Goal: Understand process/instructions: Learn how to perform a task or action

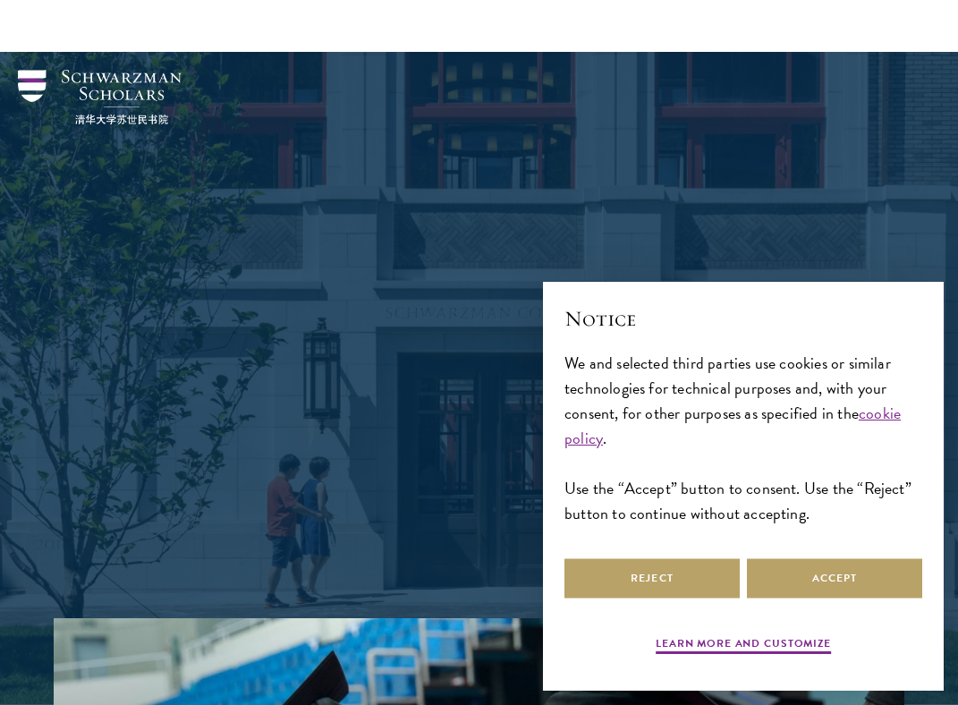
scroll to position [552, 0]
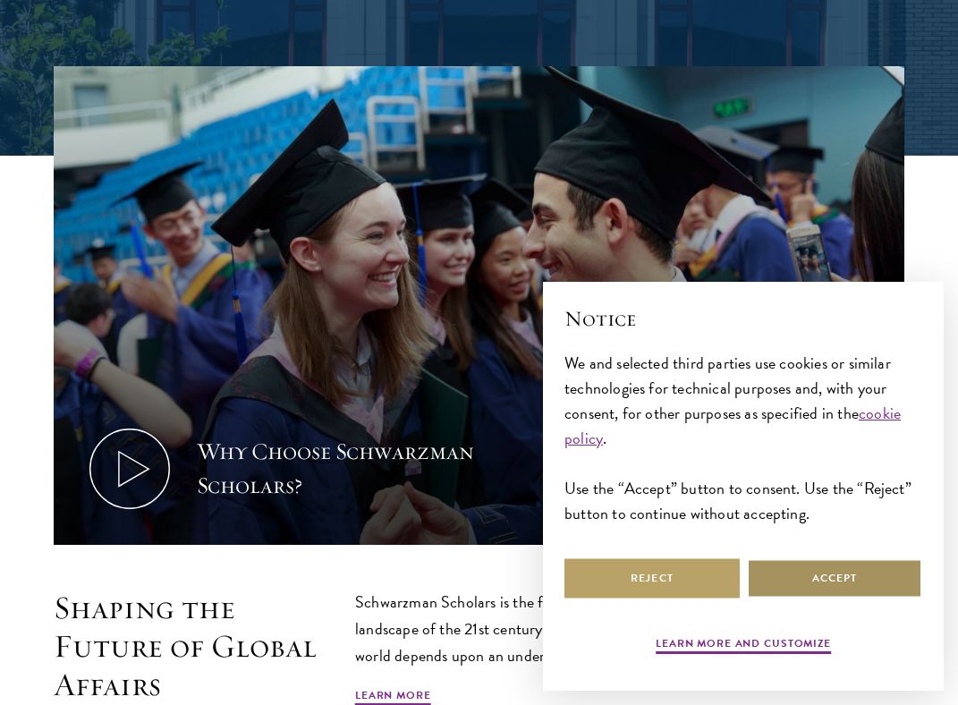
click at [805, 576] on button "Accept" at bounding box center [834, 578] width 175 height 40
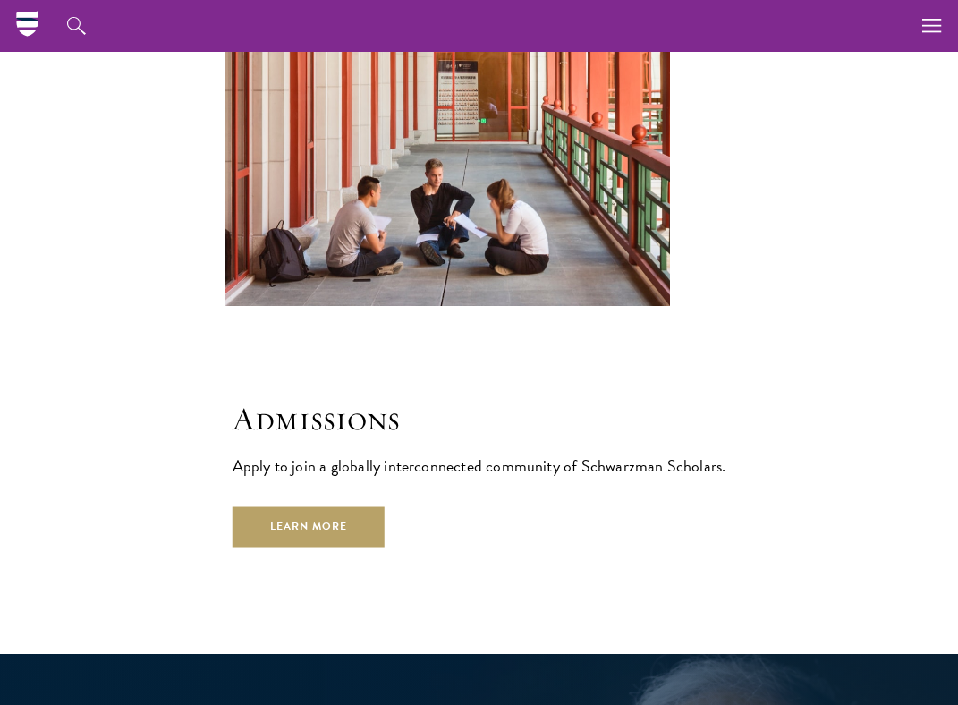
scroll to position [3222, 0]
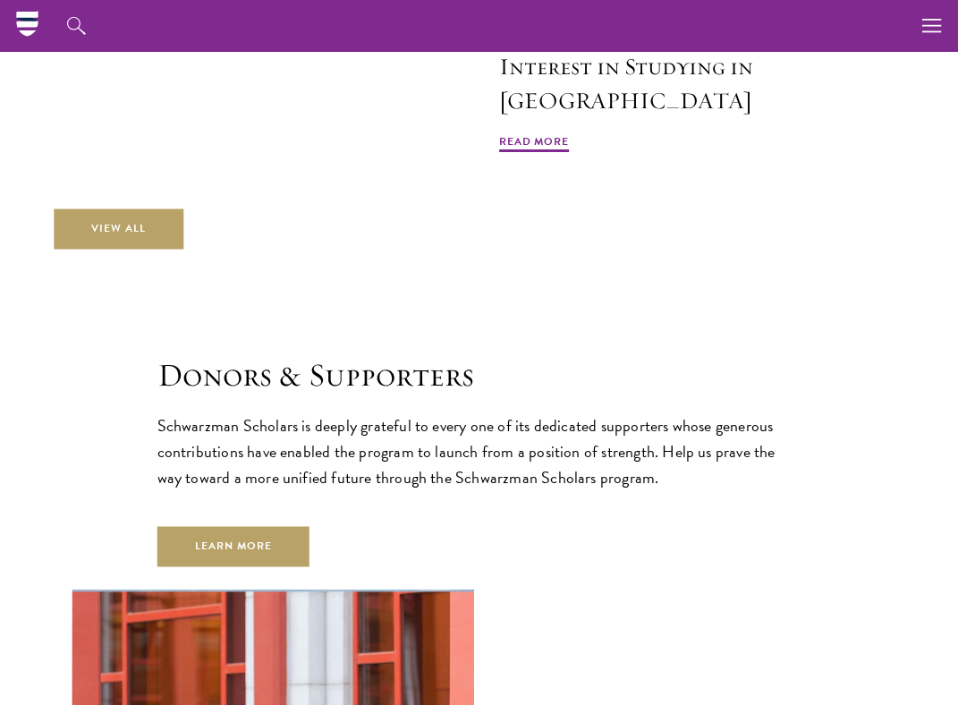
scroll to position [4812, 0]
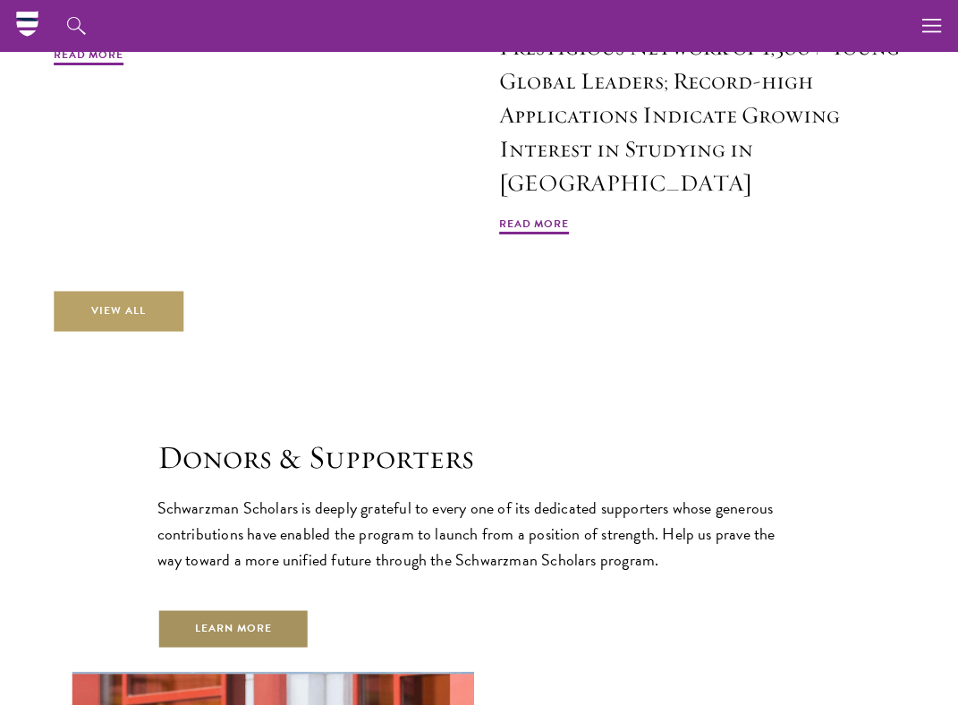
click at [189, 609] on link "Learn More" at bounding box center [234, 629] width 153 height 40
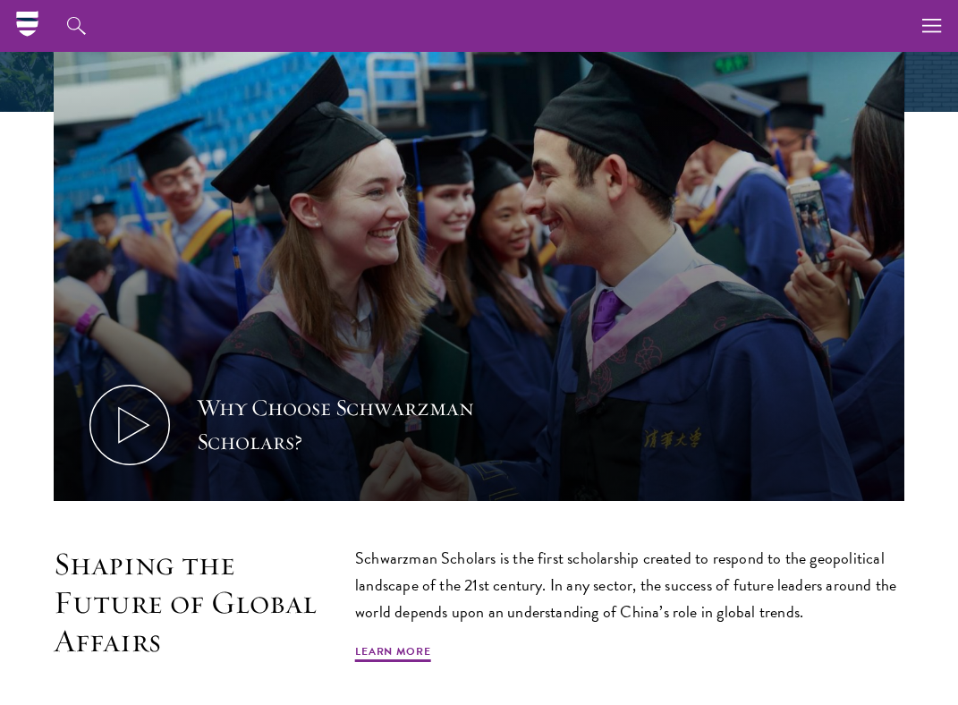
scroll to position [0, 0]
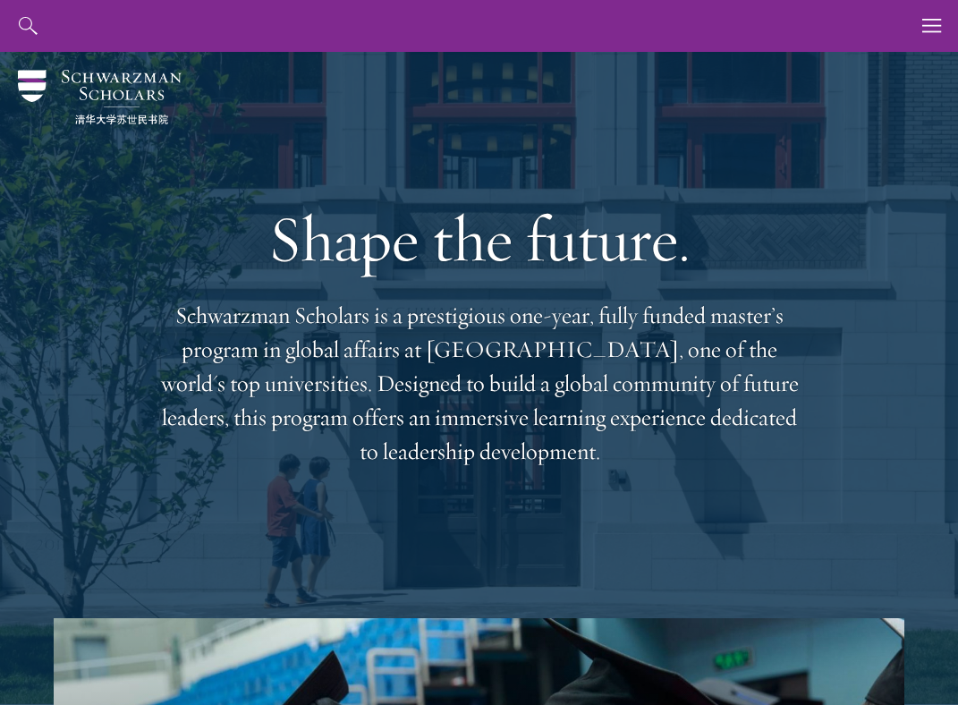
click at [0, 0] on link "Application Instructions" at bounding box center [0, 0] width 0 height 0
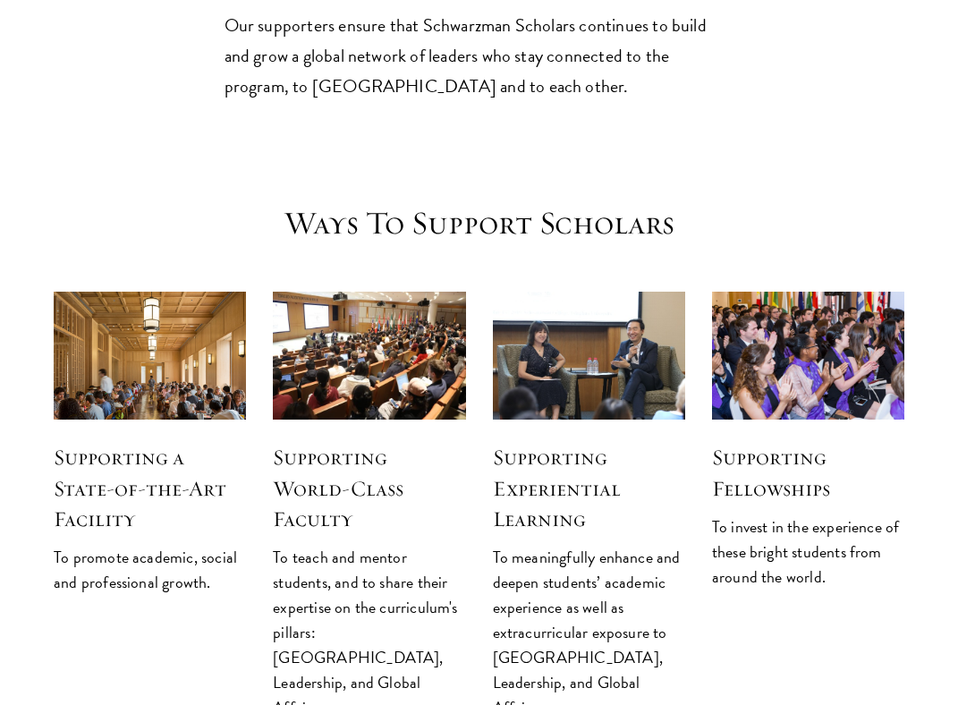
scroll to position [2474, 0]
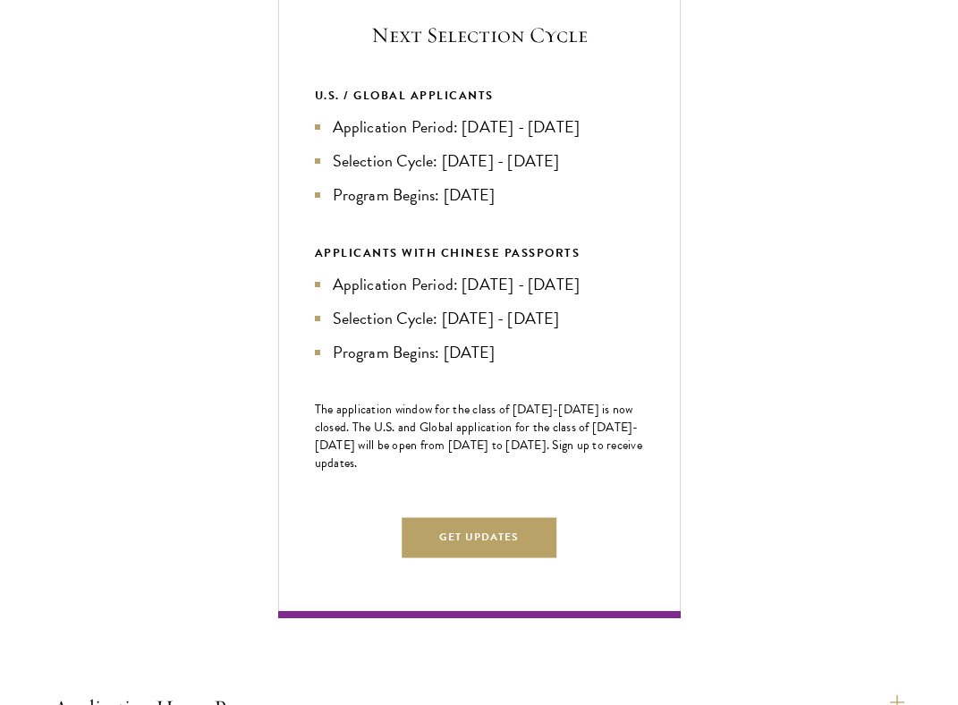
scroll to position [772, 0]
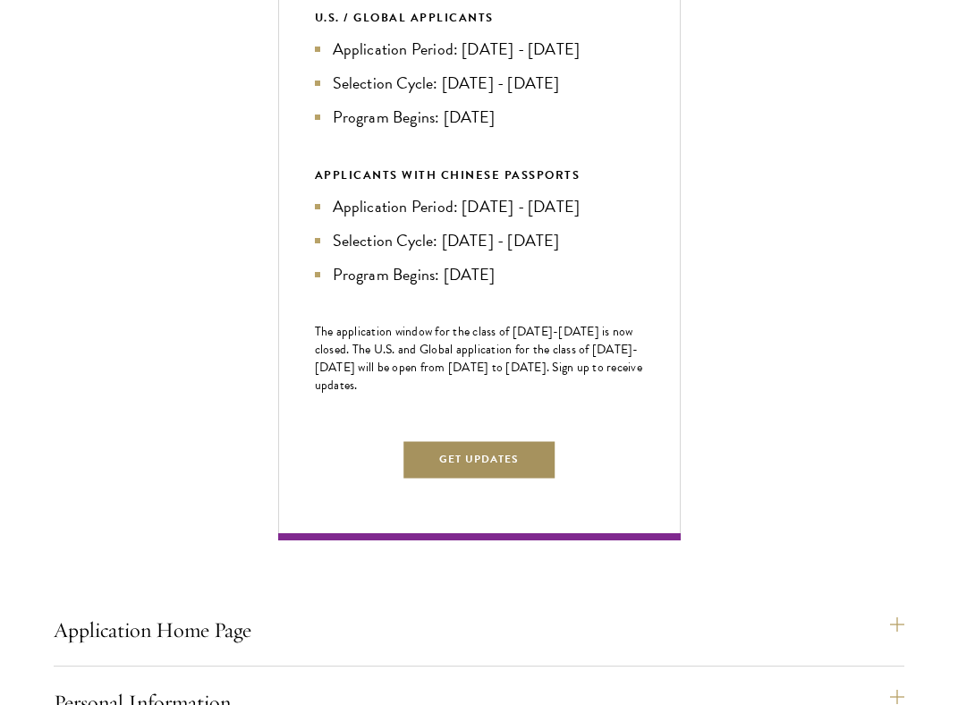
click at [489, 480] on button "Get Updates" at bounding box center [480, 459] width 156 height 40
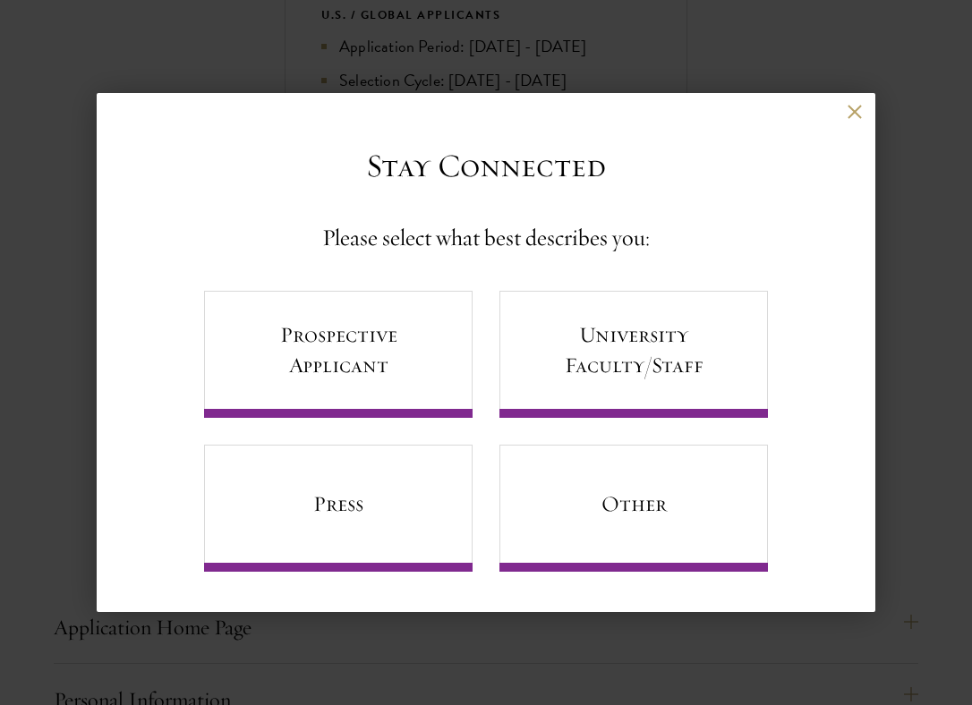
click at [865, 106] on div "Back" at bounding box center [486, 125] width 779 height 43
click at [852, 109] on button at bounding box center [854, 111] width 15 height 15
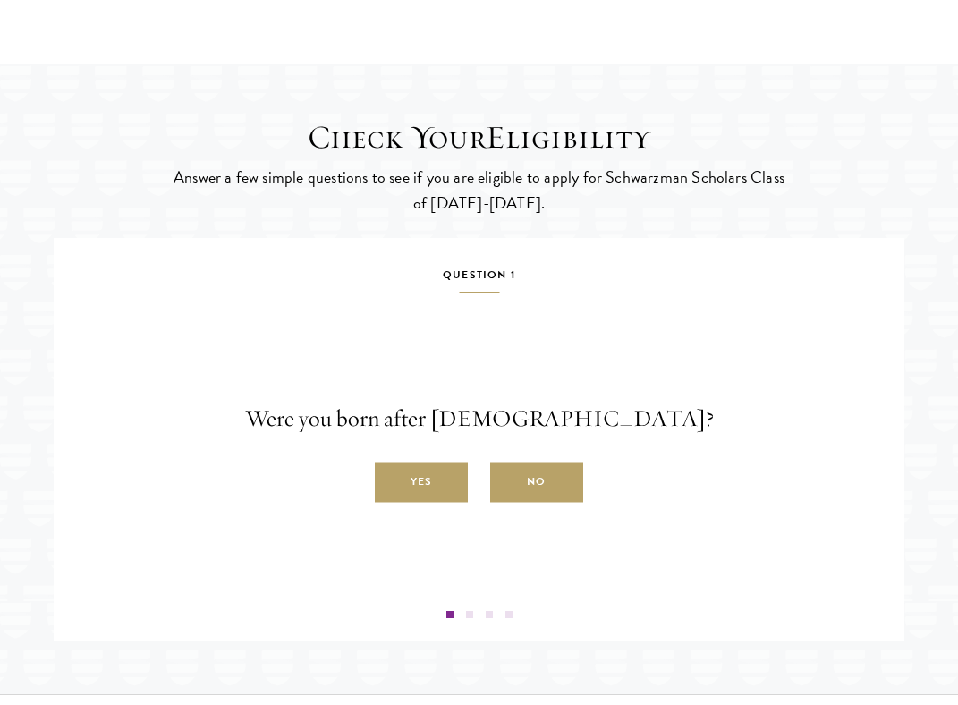
scroll to position [2633, 0]
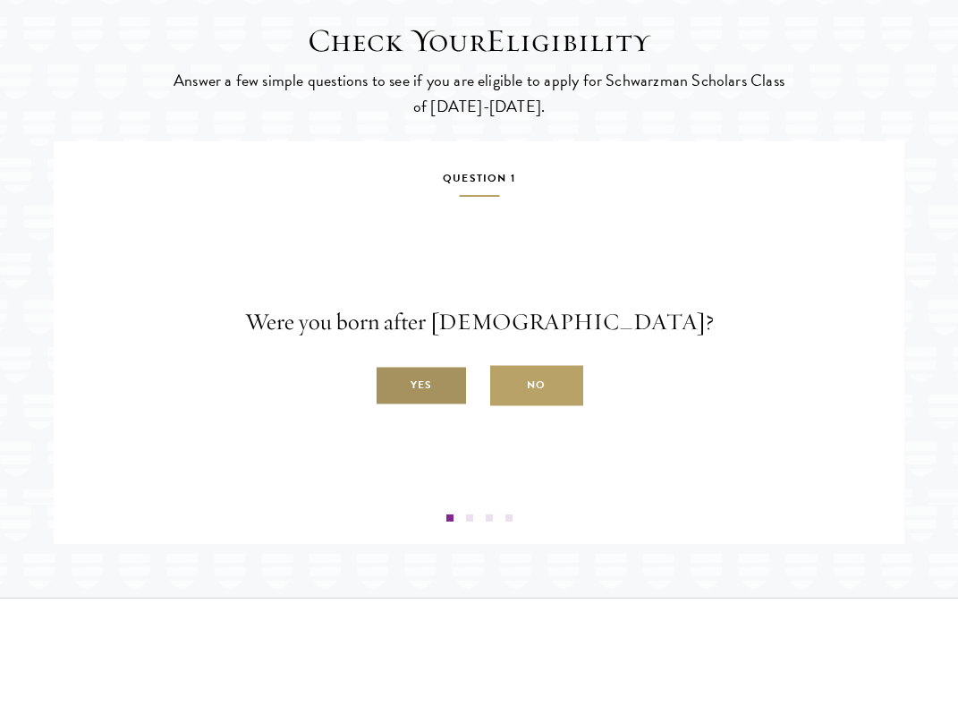
click at [449, 406] on label "Yes" at bounding box center [421, 386] width 93 height 40
click at [391, 384] on input "Yes" at bounding box center [383, 376] width 16 height 16
click at [451, 406] on label "Yes" at bounding box center [421, 386] width 93 height 40
click at [391, 384] on input "Yes" at bounding box center [383, 376] width 16 height 16
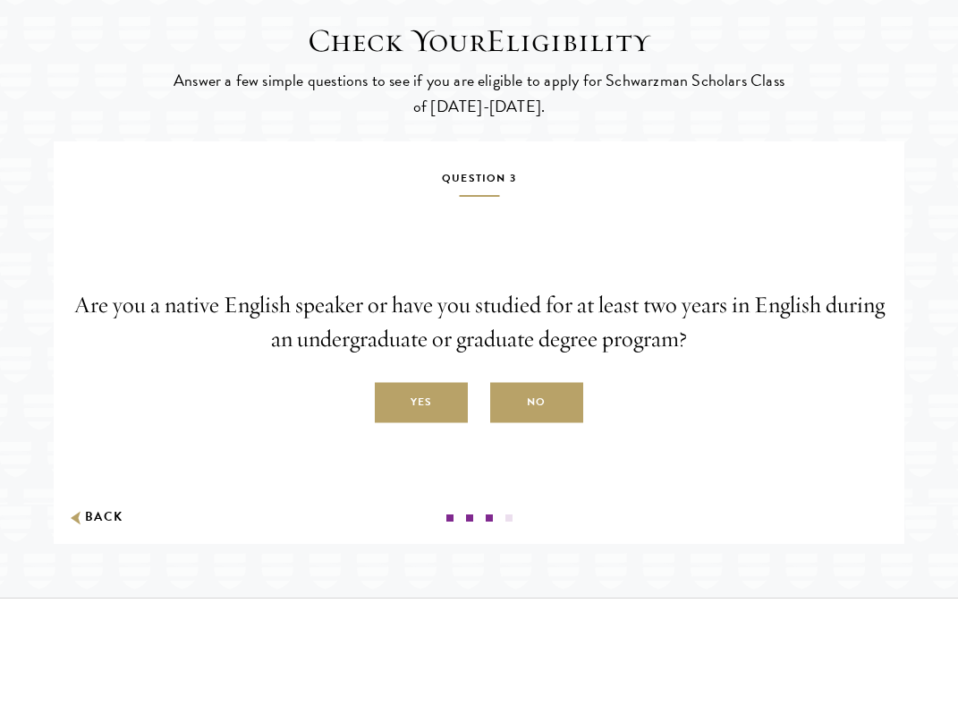
click at [451, 413] on label "Yes" at bounding box center [421, 403] width 93 height 40
click at [391, 401] on input "Yes" at bounding box center [383, 393] width 16 height 16
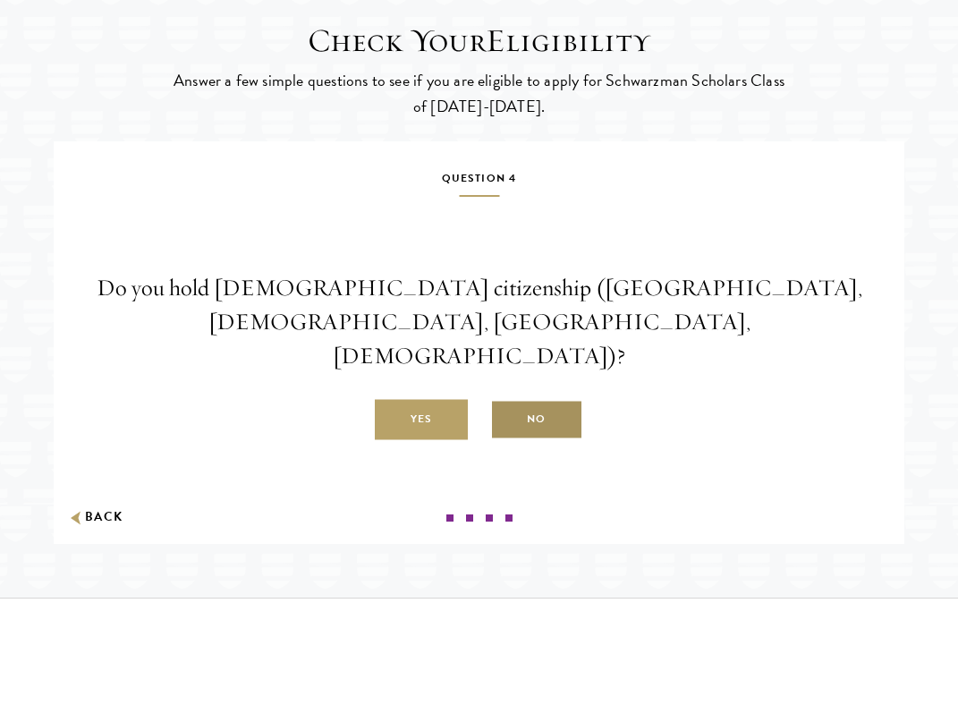
click at [518, 409] on label "No" at bounding box center [536, 420] width 93 height 40
click at [507, 409] on input "No" at bounding box center [498, 410] width 16 height 16
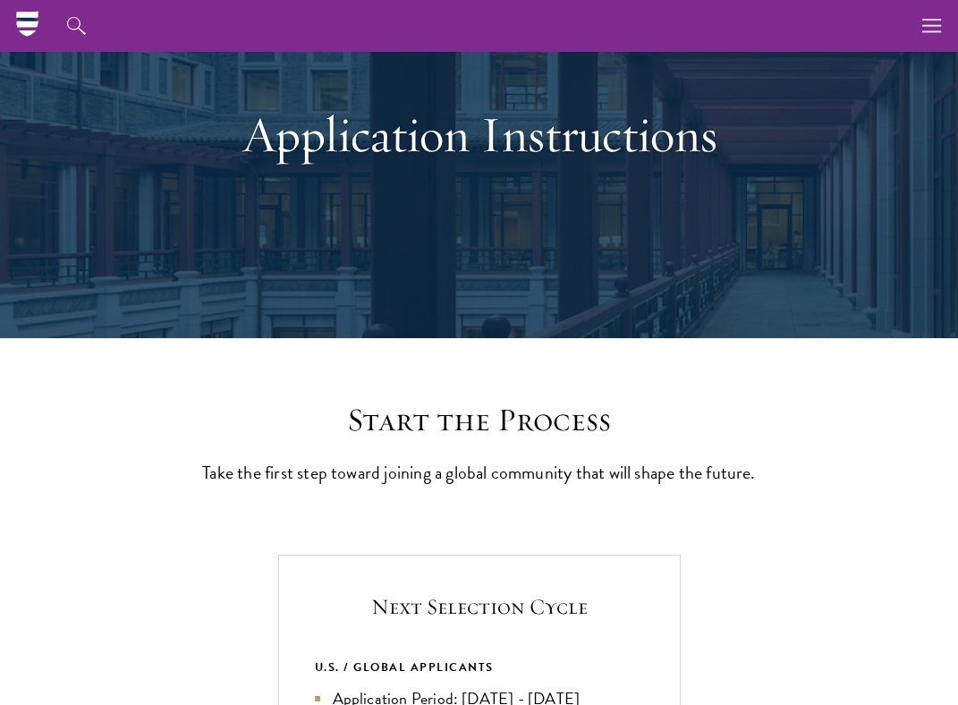
scroll to position [0, 0]
